Goal: Task Accomplishment & Management: Manage account settings

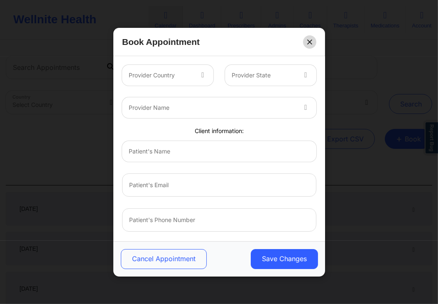
click at [313, 42] on button at bounding box center [309, 41] width 13 height 13
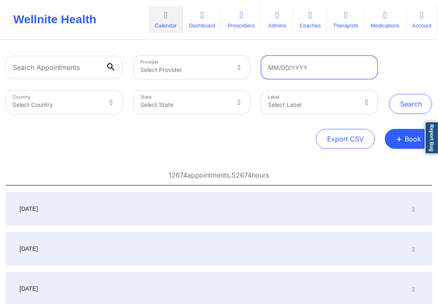
click at [316, 68] on input "text" at bounding box center [319, 67] width 116 height 23
select select "2025-6"
select select "2025-7"
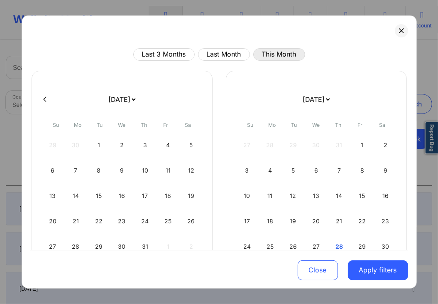
click at [291, 55] on button "This Month" at bounding box center [279, 54] width 52 height 12
select select "2025-6"
select select "2025-7"
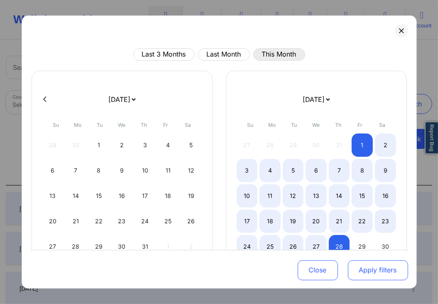
click at [381, 267] on button "Apply filters" at bounding box center [378, 270] width 60 height 20
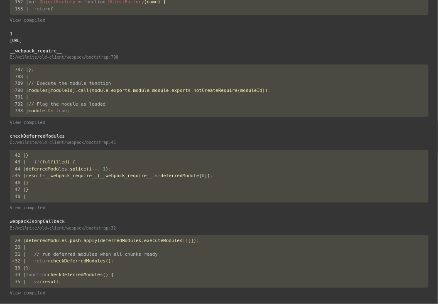
scroll to position [822, 0]
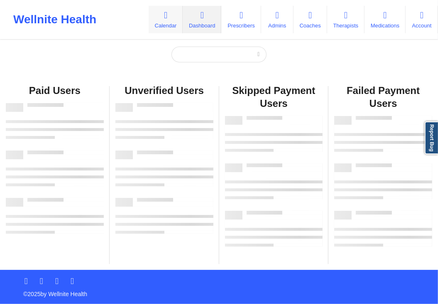
click at [160, 22] on link "Calendar" at bounding box center [166, 19] width 34 height 27
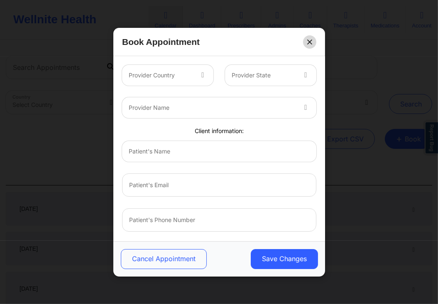
click at [306, 42] on button at bounding box center [309, 41] width 13 height 13
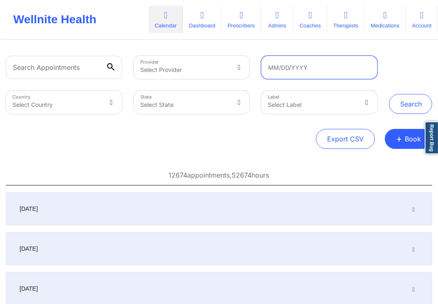
click at [321, 66] on input "text" at bounding box center [319, 67] width 116 height 23
select select "2025-6"
select select "2025-7"
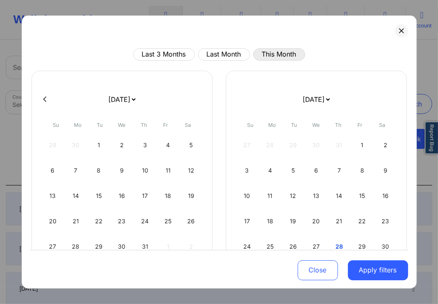
click at [288, 57] on button "This Month" at bounding box center [279, 54] width 52 height 12
select select "2025-6"
select select "2025-7"
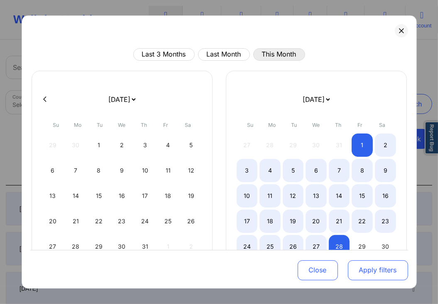
click at [382, 277] on button "Apply filters" at bounding box center [378, 270] width 60 height 20
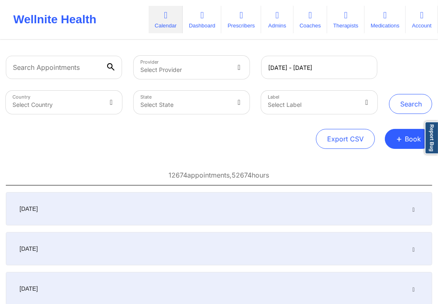
type input "08/01/2025 - 08/28/2025"
click at [383, 72] on div "08/01/2025 - 08/28/2025" at bounding box center [319, 67] width 128 height 35
click at [307, 49] on div "Provider Select Provider 08/01/2025 - 08/28/2025 Country Select Country State S…" at bounding box center [219, 189] width 438 height 297
click at [400, 66] on div "Search" at bounding box center [410, 85] width 43 height 58
click at [330, 76] on input "08/01/2025 - 08/28/2025" at bounding box center [319, 67] width 116 height 23
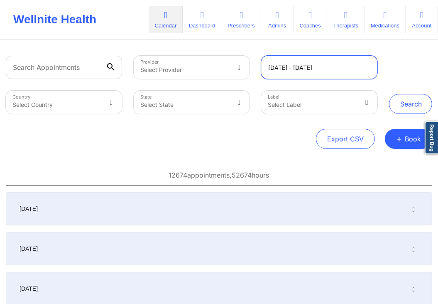
select select "2025-6"
select select "2025-7"
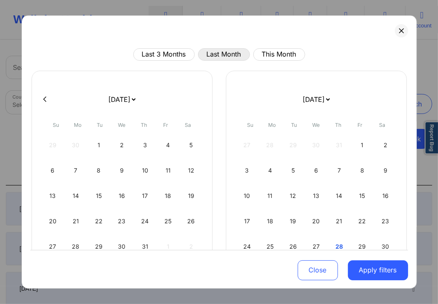
click at [221, 56] on button "Last Month" at bounding box center [224, 54] width 52 height 12
select select "2025-6"
select select "2025-7"
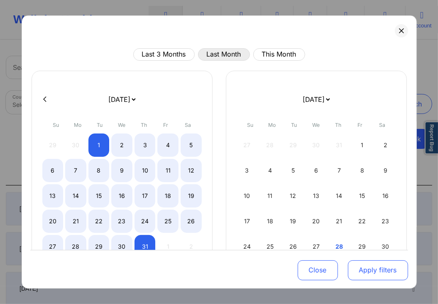
click at [375, 271] on button "Apply filters" at bounding box center [378, 270] width 60 height 20
type input "07/01/2025 - 07/31/2025"
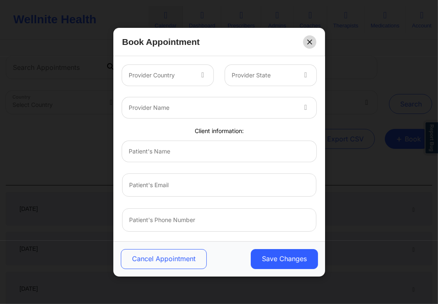
click at [304, 43] on button at bounding box center [309, 41] width 13 height 13
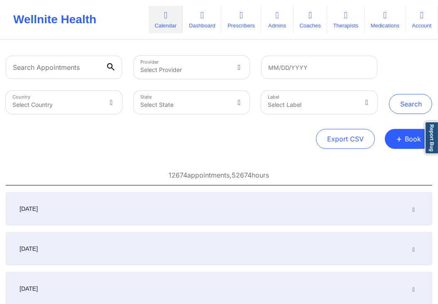
click at [330, 54] on div at bounding box center [319, 67] width 128 height 35
click at [323, 64] on input "text" at bounding box center [319, 67] width 116 height 23
select select "2025-6"
select select "2025-7"
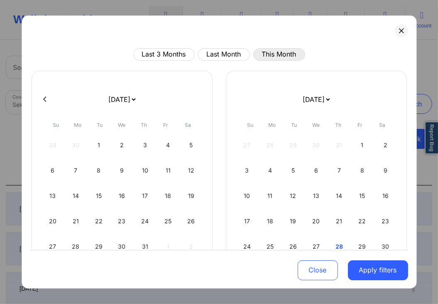
click at [286, 59] on button "This Month" at bounding box center [279, 54] width 52 height 12
select select "2025-6"
select select "2025-7"
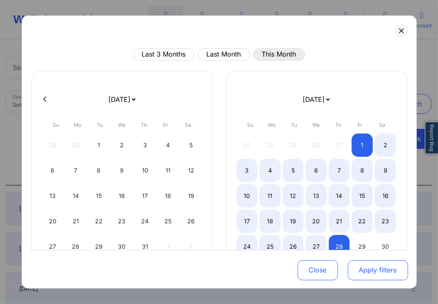
click at [369, 269] on button "Apply filters" at bounding box center [378, 270] width 60 height 20
type input "[DATE] - [DATE]"
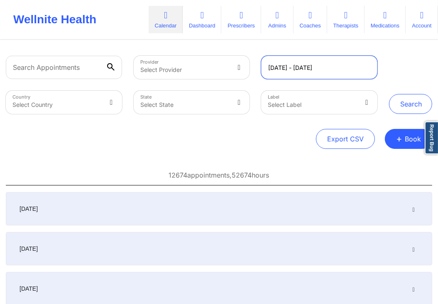
click at [343, 69] on input "[DATE] - [DATE]" at bounding box center [319, 67] width 116 height 23
select select "2025-6"
select select "2025-7"
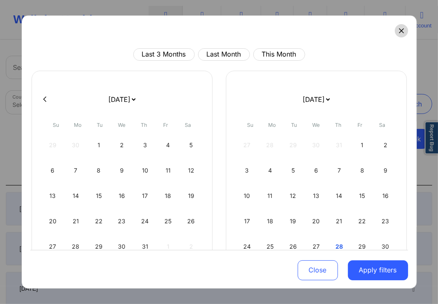
click at [402, 27] on button at bounding box center [401, 30] width 13 height 13
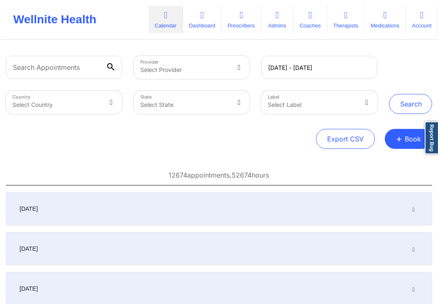
click at [396, 61] on div "Search" at bounding box center [410, 85] width 43 height 58
click at [361, 140] on button "Export CSV" at bounding box center [345, 139] width 59 height 20
select select "2025-6"
select select "2025-7"
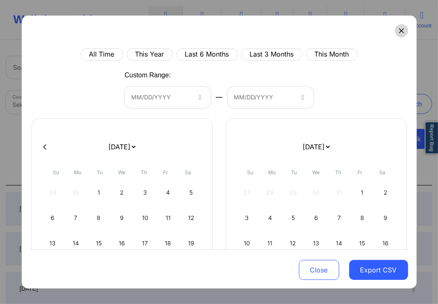
click at [399, 35] on button at bounding box center [401, 30] width 13 height 13
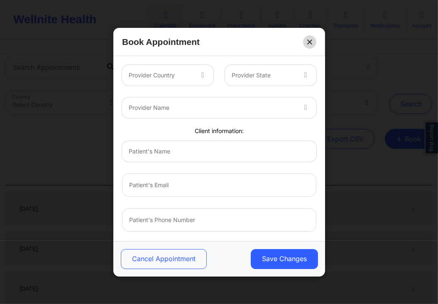
click at [313, 42] on button at bounding box center [309, 41] width 13 height 13
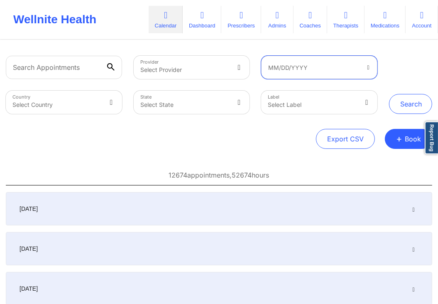
click at [328, 73] on input "text" at bounding box center [319, 67] width 116 height 23
select select "2025-6"
select select "2025-7"
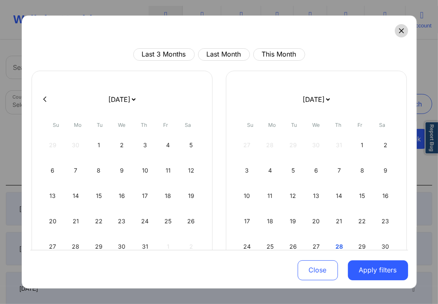
click at [405, 27] on button at bounding box center [401, 30] width 13 height 13
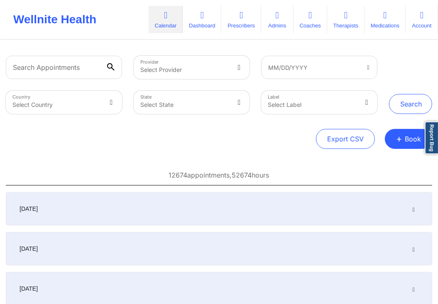
click at [365, 66] on icon at bounding box center [368, 67] width 7 height 6
click at [334, 69] on input "text" at bounding box center [319, 67] width 116 height 23
select select "2025-6"
select select "2025-7"
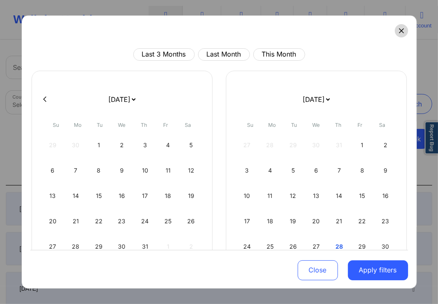
click at [402, 29] on icon at bounding box center [401, 30] width 5 height 5
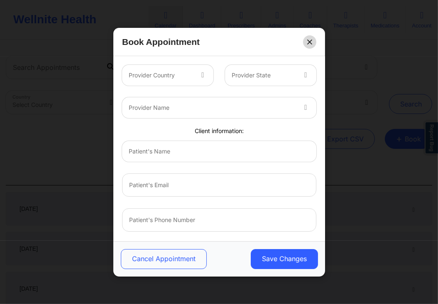
click at [311, 38] on button at bounding box center [309, 41] width 13 height 13
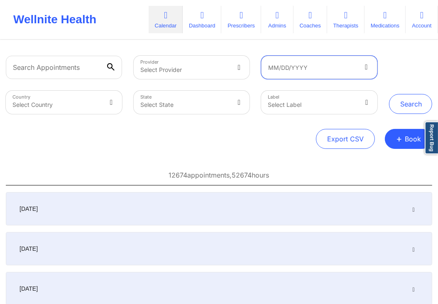
click at [333, 68] on input "text" at bounding box center [319, 67] width 116 height 23
select select "2025-6"
select select "2025-7"
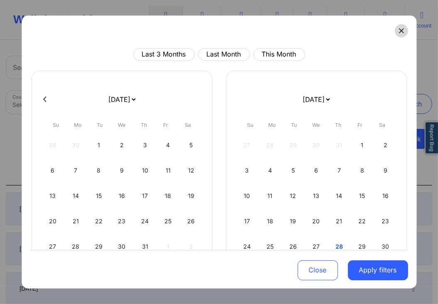
click at [403, 35] on button at bounding box center [401, 30] width 13 height 13
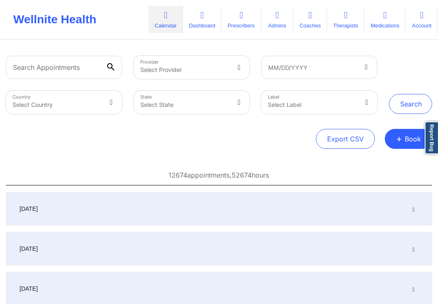
click at [308, 51] on div at bounding box center [319, 67] width 128 height 35
click at [298, 69] on input "text" at bounding box center [319, 67] width 116 height 23
select select "2025-6"
select select "2025-7"
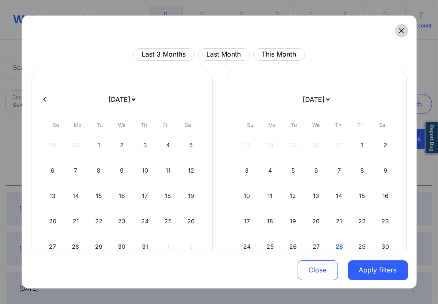
click at [402, 34] on button at bounding box center [401, 30] width 13 height 13
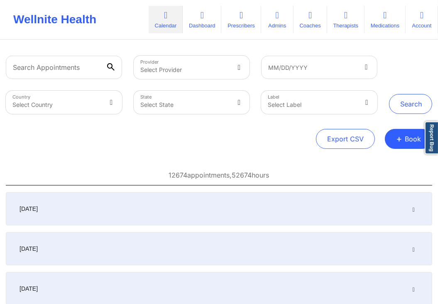
click at [342, 51] on div at bounding box center [319, 67] width 128 height 35
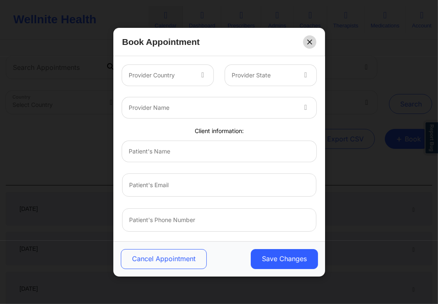
click at [305, 42] on button at bounding box center [309, 41] width 13 height 13
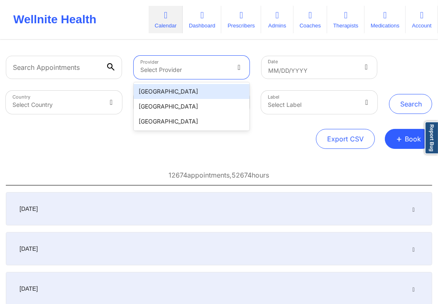
click at [164, 69] on div at bounding box center [184, 70] width 89 height 10
click at [162, 92] on div "[GEOGRAPHIC_DATA]" at bounding box center [192, 91] width 116 height 15
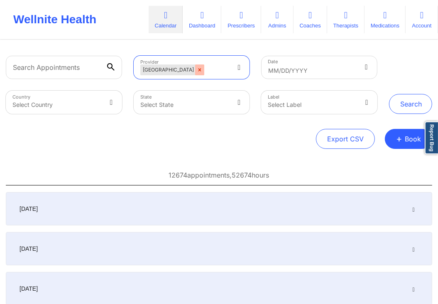
click at [197, 70] on icon "Remove USA" at bounding box center [200, 70] width 6 height 6
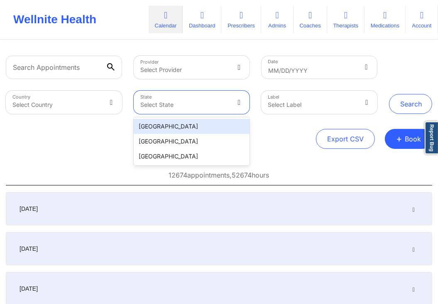
click at [177, 103] on div at bounding box center [184, 105] width 89 height 10
click at [170, 126] on div "USA" at bounding box center [192, 126] width 116 height 15
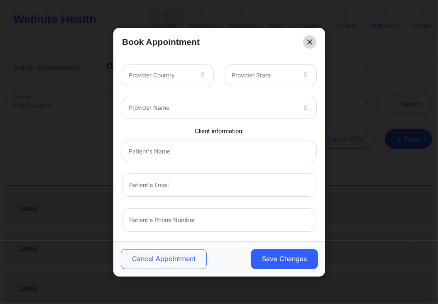
click at [309, 39] on button at bounding box center [309, 41] width 13 height 13
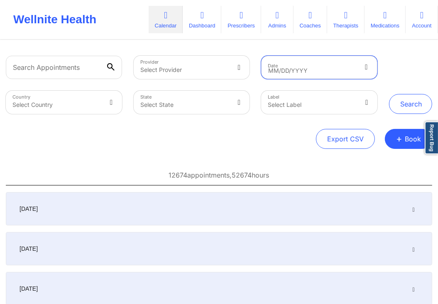
click at [306, 74] on input "text" at bounding box center [319, 67] width 116 height 23
select select "2025-6"
select select "2025-7"
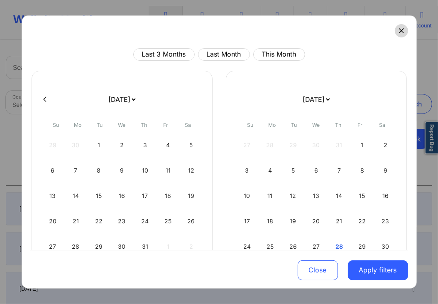
click at [405, 33] on button at bounding box center [401, 30] width 13 height 13
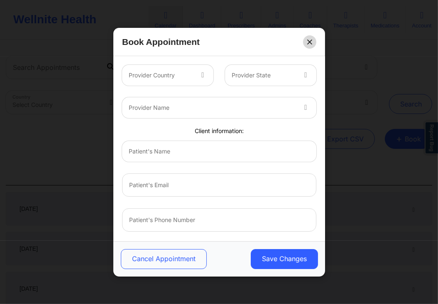
click at [308, 41] on icon at bounding box center [309, 41] width 5 height 5
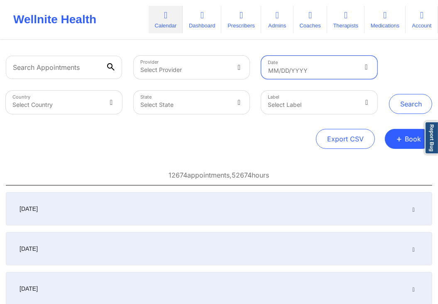
click at [285, 71] on input "text" at bounding box center [319, 67] width 116 height 23
select select "2025-6"
select select "2025-7"
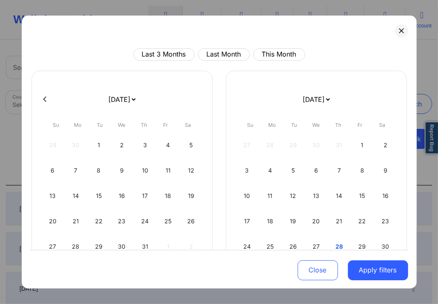
click at [341, 46] on div "Last 3 Months Last Month This Month January 2019 February 2019 March 2019 April…" at bounding box center [219, 151] width 395 height 273
click at [314, 195] on div "13" at bounding box center [316, 195] width 21 height 23
select select "2025-6"
select select "2025-7"
select select "2025-6"
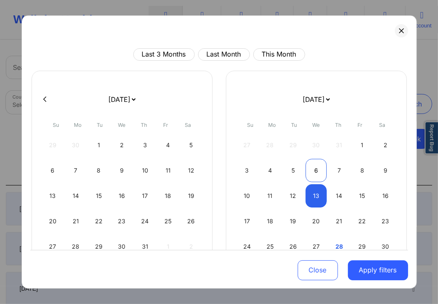
select select "2025-7"
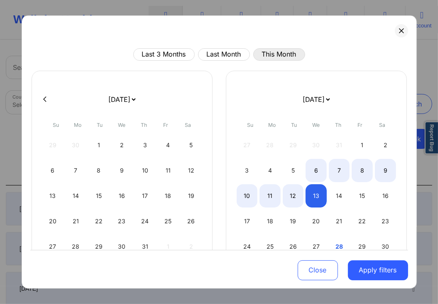
click at [282, 52] on button "This Month" at bounding box center [279, 54] width 52 height 12
select select "2025-6"
select select "2025-7"
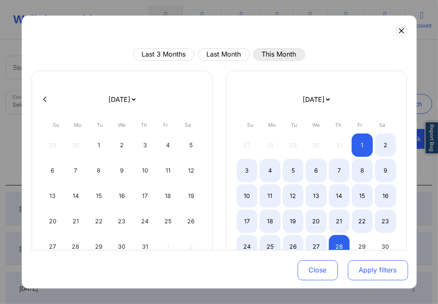
click at [361, 276] on button "Apply filters" at bounding box center [378, 270] width 60 height 20
type input "08/01/2025 - 08/28/2025"
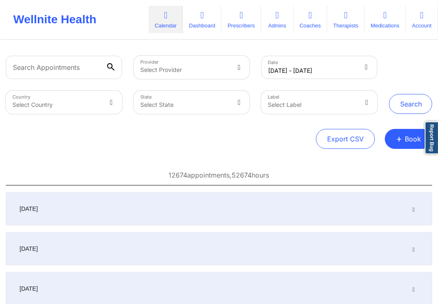
click at [399, 64] on div "Search" at bounding box center [410, 85] width 43 height 58
click at [392, 64] on div "Search" at bounding box center [410, 85] width 43 height 58
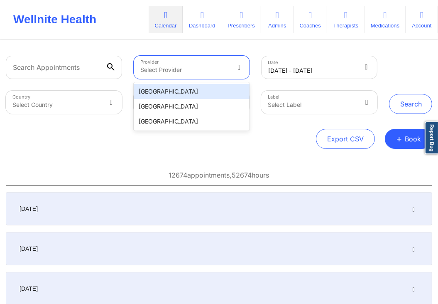
click at [194, 67] on div at bounding box center [184, 70] width 89 height 10
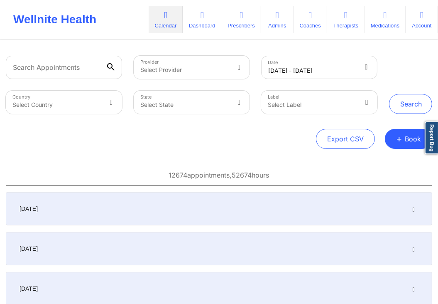
click at [275, 48] on div "Provider Select Provider Date 08/01/2025 - 08/28/2025 Country Select Country St…" at bounding box center [219, 189] width 438 height 297
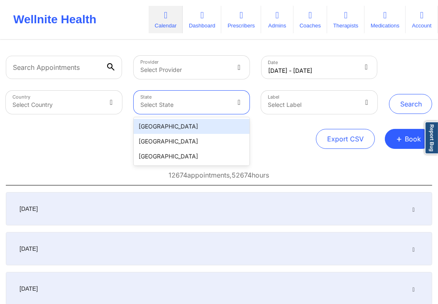
click at [206, 105] on div at bounding box center [184, 105] width 89 height 10
click at [188, 129] on div "USA" at bounding box center [192, 126] width 116 height 15
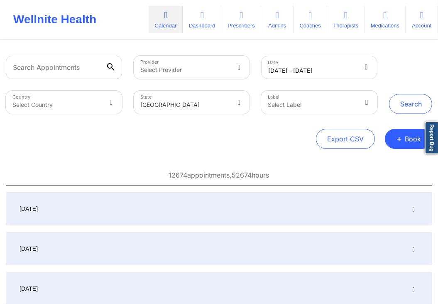
click at [188, 129] on div "Export CSV + Book" at bounding box center [219, 139] width 426 height 20
click at [335, 62] on input "08/01/2025 - 08/28/2025" at bounding box center [319, 67] width 116 height 23
select select "2025-6"
select select "2025-7"
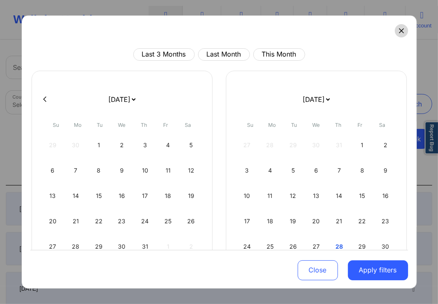
click at [401, 29] on icon at bounding box center [401, 30] width 5 height 5
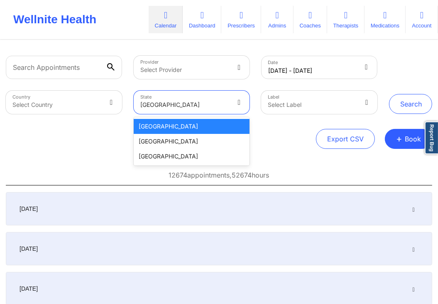
click at [227, 103] on div at bounding box center [184, 105] width 89 height 10
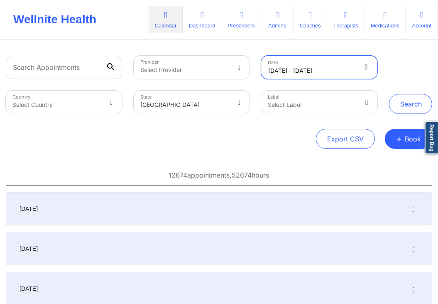
click at [306, 61] on input "08/01/2025 - 08/28/2025" at bounding box center [319, 67] width 116 height 23
select select "2025-6"
select select "2025-7"
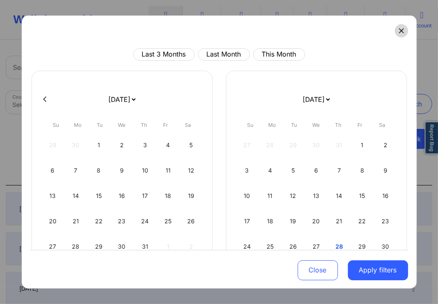
click at [404, 32] on icon at bounding box center [401, 30] width 5 height 5
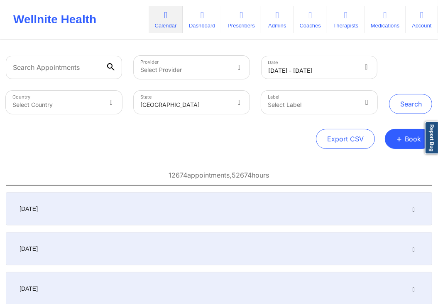
click at [392, 78] on div "Search" at bounding box center [410, 85] width 43 height 58
click at [402, 144] on button "+ Book" at bounding box center [408, 139] width 47 height 20
click at [385, 162] on button "Therapy Session" at bounding box center [394, 165] width 64 height 14
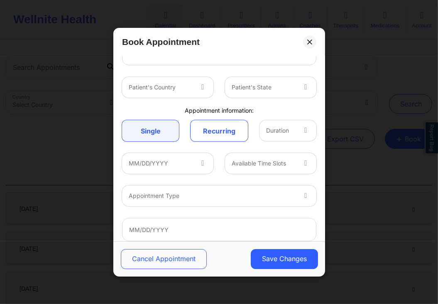
scroll to position [175, 0]
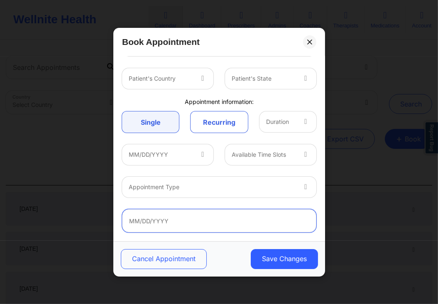
click at [194, 222] on input "text" at bounding box center [219, 220] width 194 height 23
click at [304, 99] on div "Appointment information:" at bounding box center [219, 101] width 206 height 8
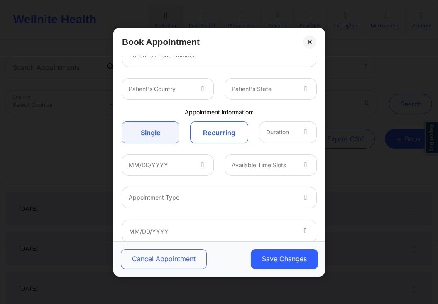
scroll to position [175, 0]
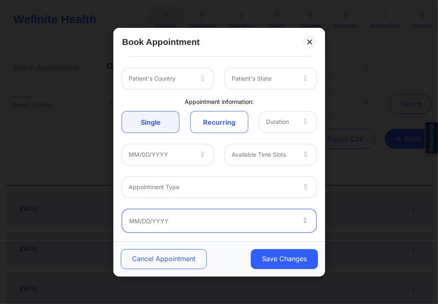
click at [273, 226] on input "text" at bounding box center [219, 220] width 194 height 23
click at [318, 172] on div "Appointment Type" at bounding box center [219, 187] width 206 height 32
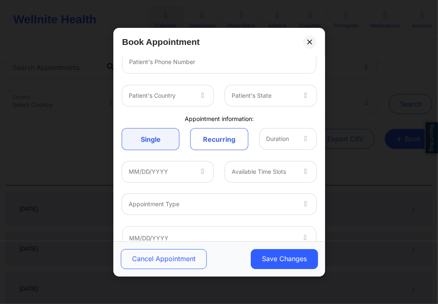
scroll to position [175, 0]
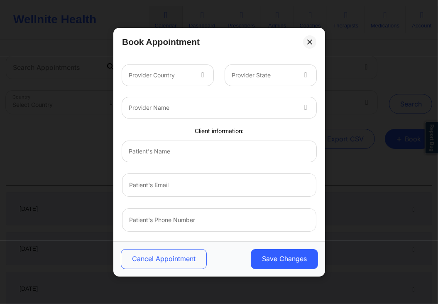
click at [252, 200] on div at bounding box center [219, 184] width 206 height 35
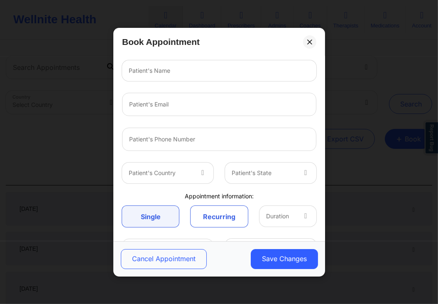
scroll to position [142, 0]
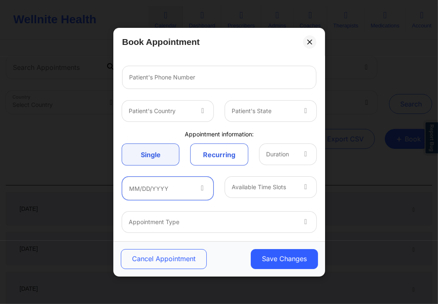
click at [195, 191] on input "text" at bounding box center [167, 187] width 91 height 23
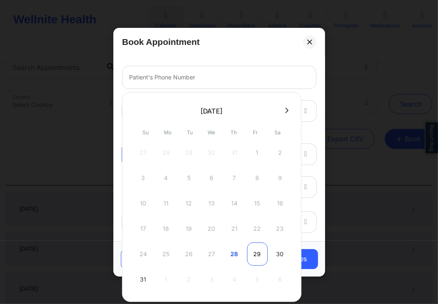
click at [252, 255] on div "29" at bounding box center [257, 253] width 21 height 23
type input "[DATE]"
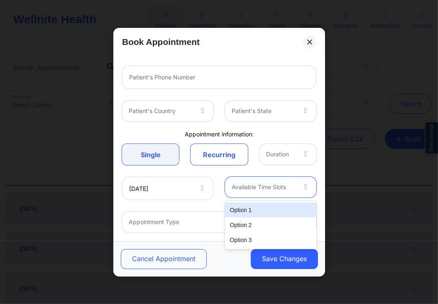
click at [237, 188] on div at bounding box center [264, 187] width 64 height 10
click at [245, 212] on div "Option 1" at bounding box center [270, 209] width 91 height 15
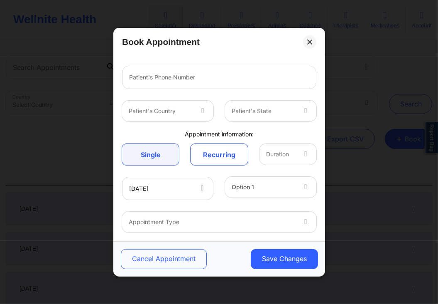
click at [218, 175] on div "[DATE] Option 1" at bounding box center [219, 188] width 206 height 35
click at [220, 175] on div "[DATE] Option 1" at bounding box center [219, 188] width 206 height 35
click at [311, 43] on icon at bounding box center [309, 41] width 5 height 5
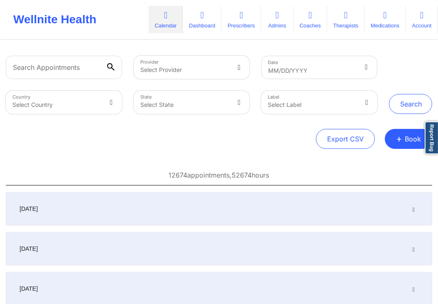
click at [273, 132] on div "Export CSV + Book" at bounding box center [219, 139] width 426 height 20
click at [310, 69] on input "text" at bounding box center [319, 67] width 116 height 23
select select "2025-6"
select select "2025-7"
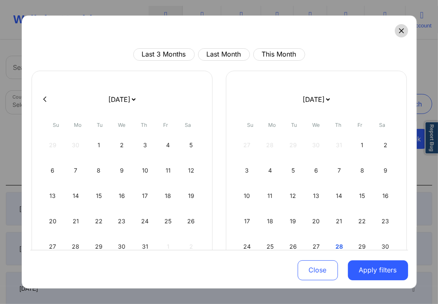
click at [405, 36] on button at bounding box center [401, 30] width 13 height 13
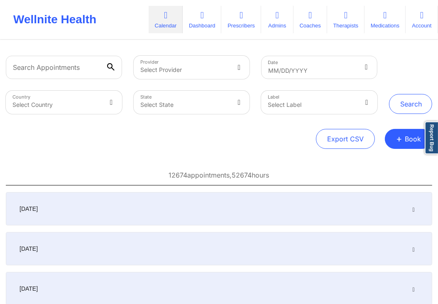
click at [252, 137] on div "Export CSV + Book" at bounding box center [219, 139] width 426 height 20
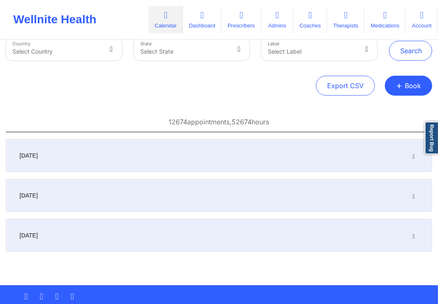
scroll to position [54, 0]
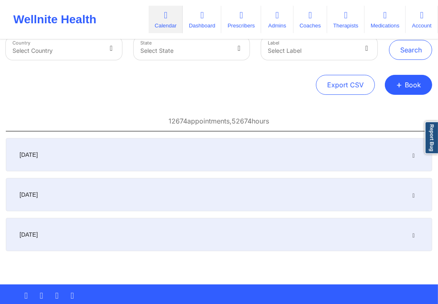
click at [392, 147] on div "[DATE]" at bounding box center [219, 154] width 426 height 33
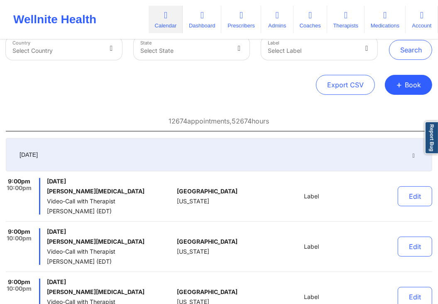
click at [341, 122] on div "12674 appointments, 52674 hours" at bounding box center [219, 121] width 426 height 20
